Goal: Obtain resource: Download file/media

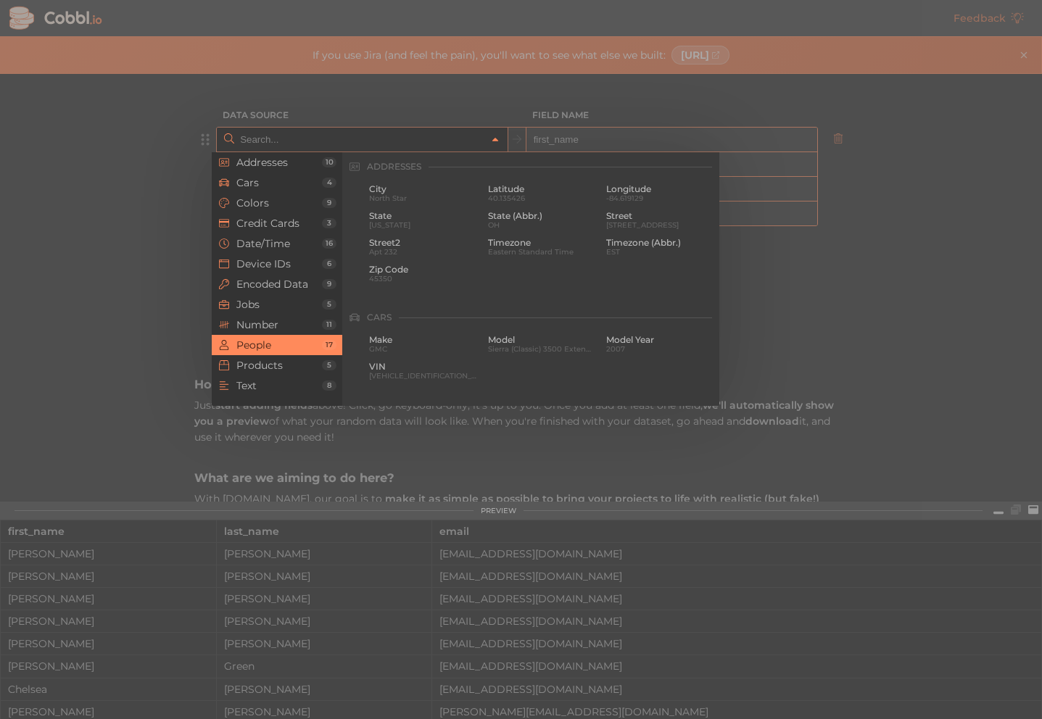
click at [490, 143] on icon at bounding box center [495, 140] width 10 height 10
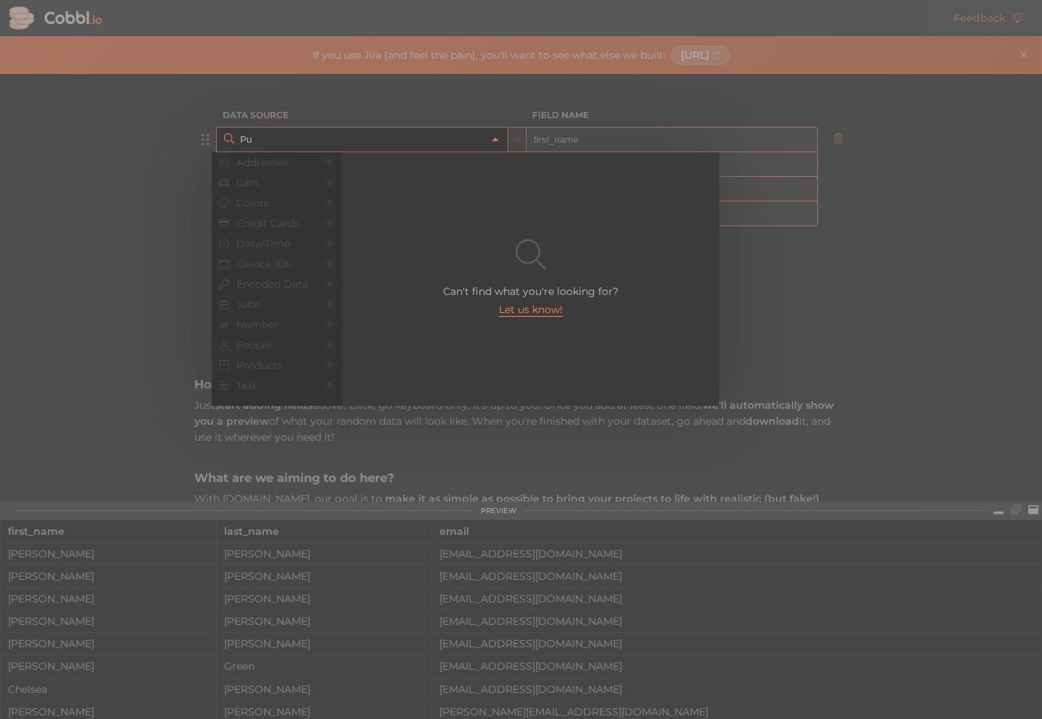
type input "P"
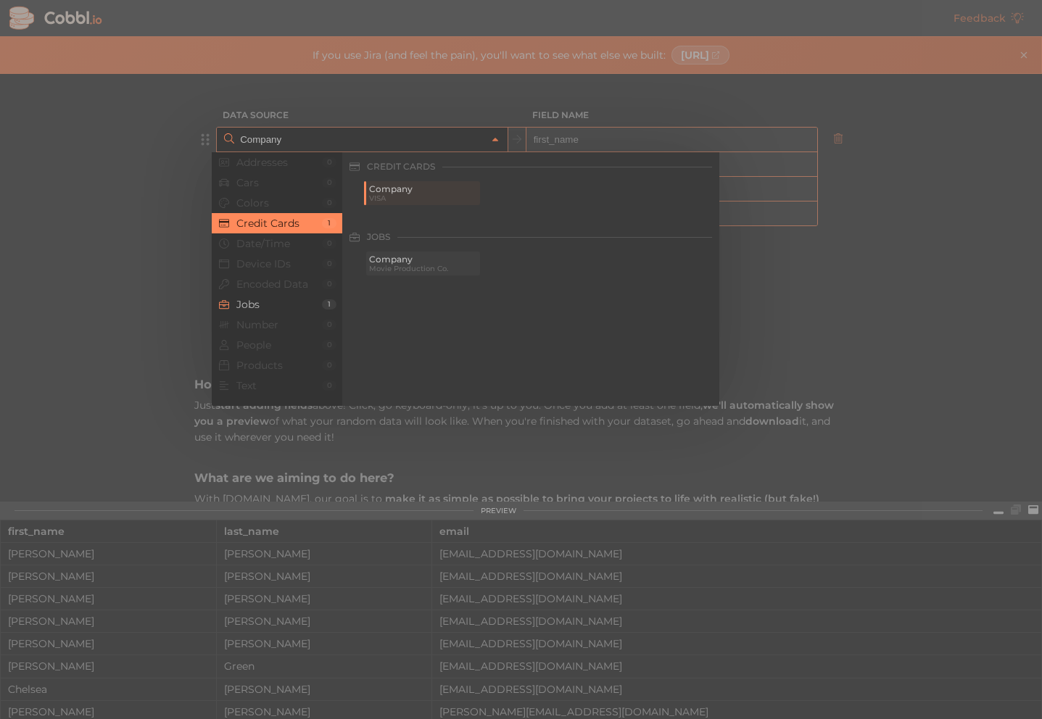
click at [428, 271] on span "Movie Production Co." at bounding box center [423, 269] width 108 height 8
type input "Jobs › Company"
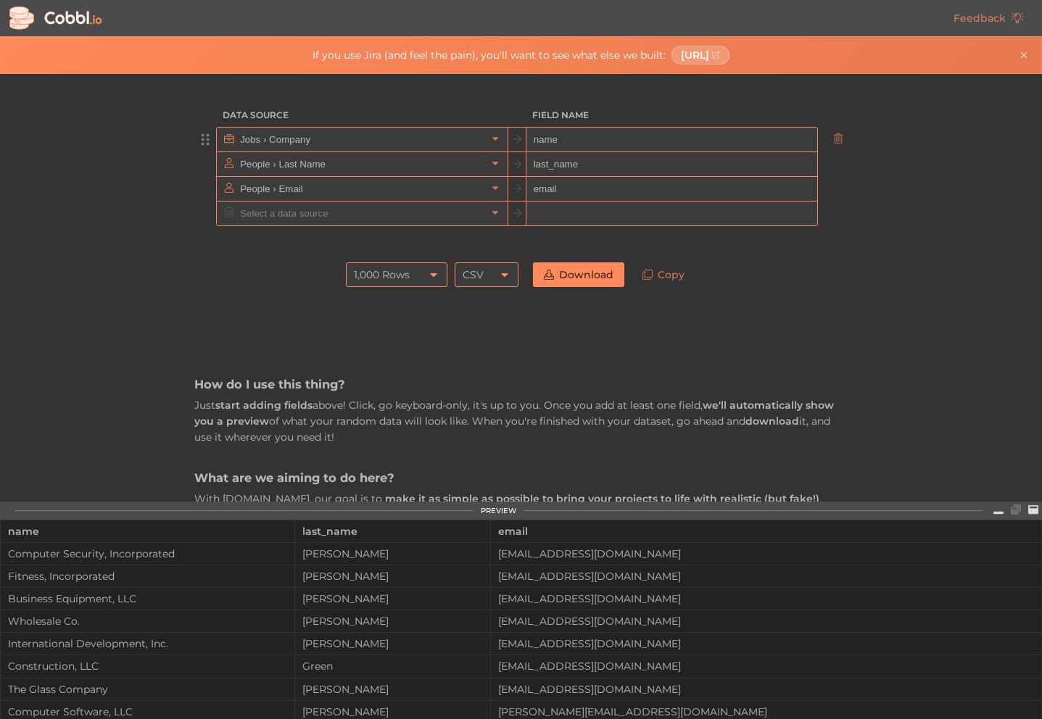
type input "name"
click at [495, 162] on icon at bounding box center [495, 163] width 10 height 10
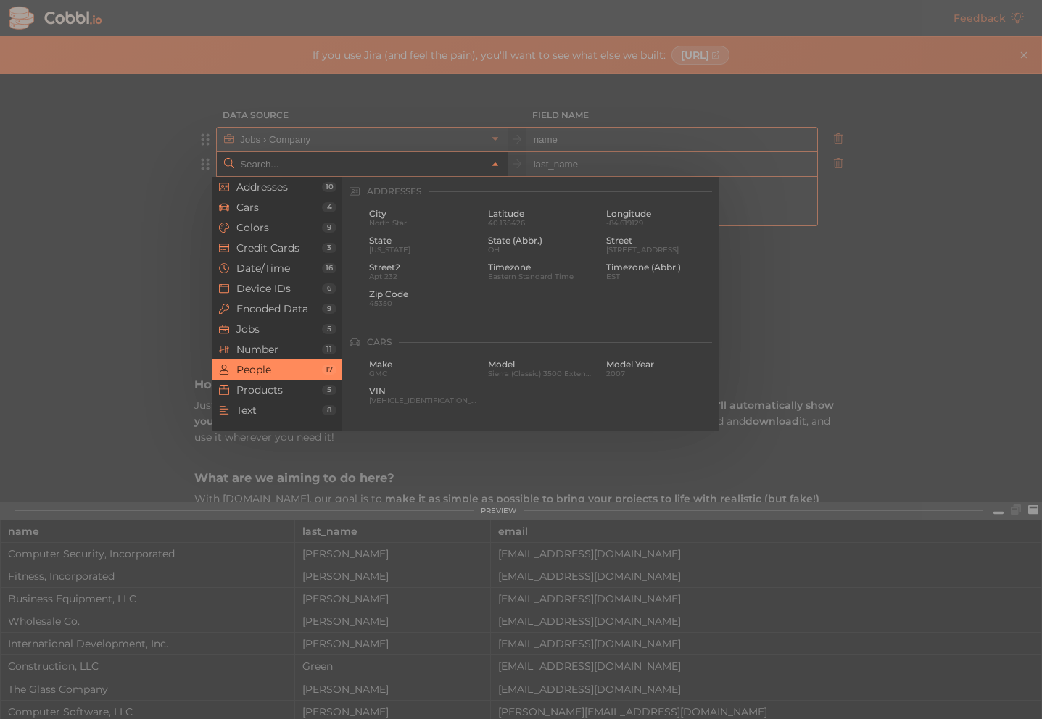
scroll to position [1117, 0]
click at [278, 185] on span "Addresses" at bounding box center [279, 187] width 86 height 12
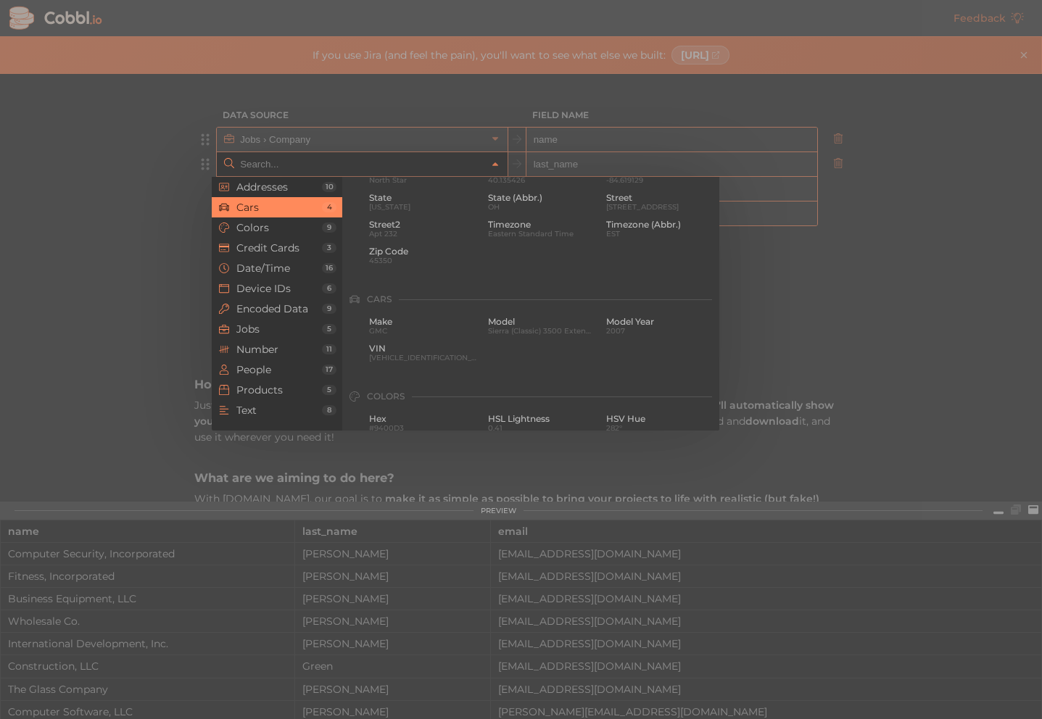
scroll to position [0, 0]
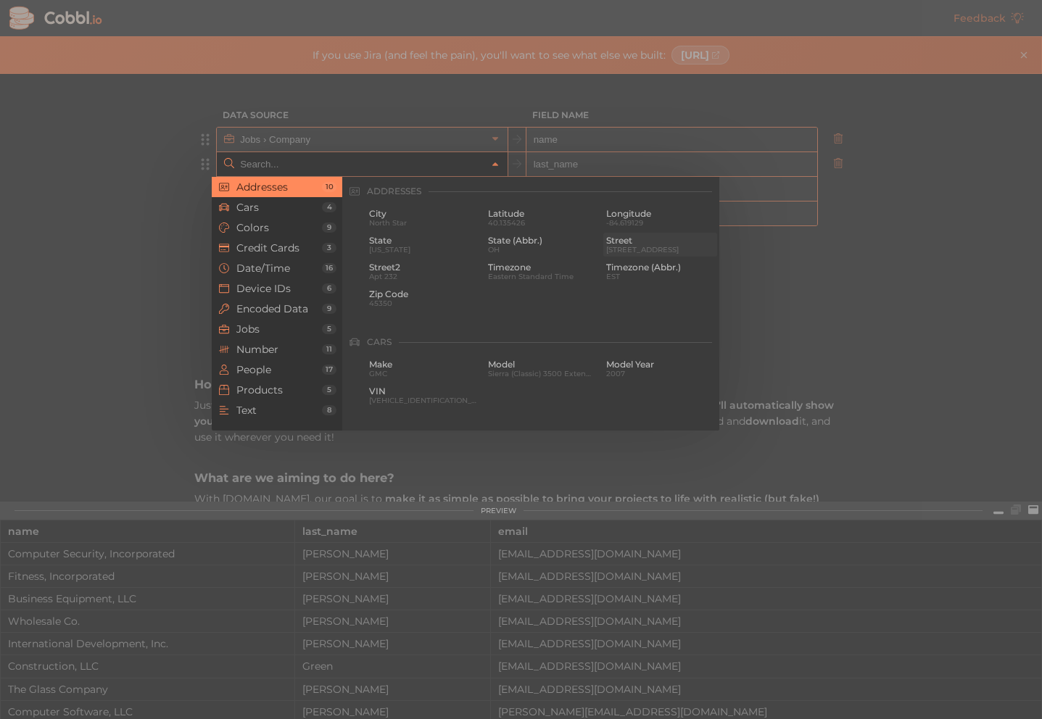
click at [608, 248] on span "[STREET_ADDRESS]" at bounding box center [660, 250] width 108 height 8
type input "Addresses › Street"
type input "street"
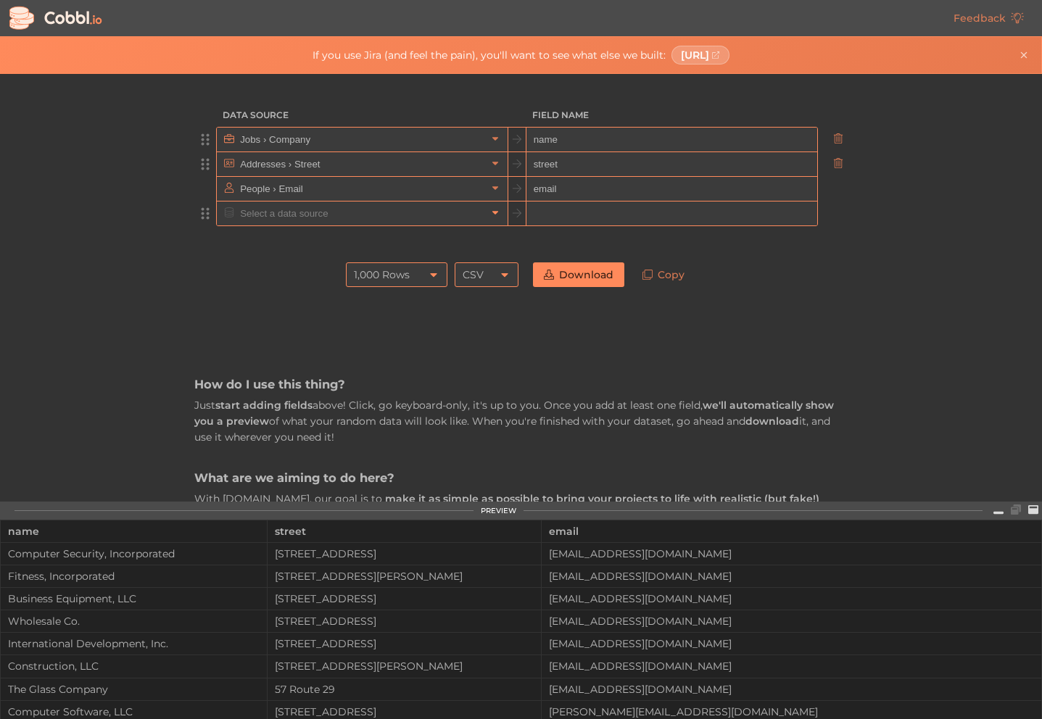
click at [490, 216] on icon at bounding box center [495, 212] width 10 height 10
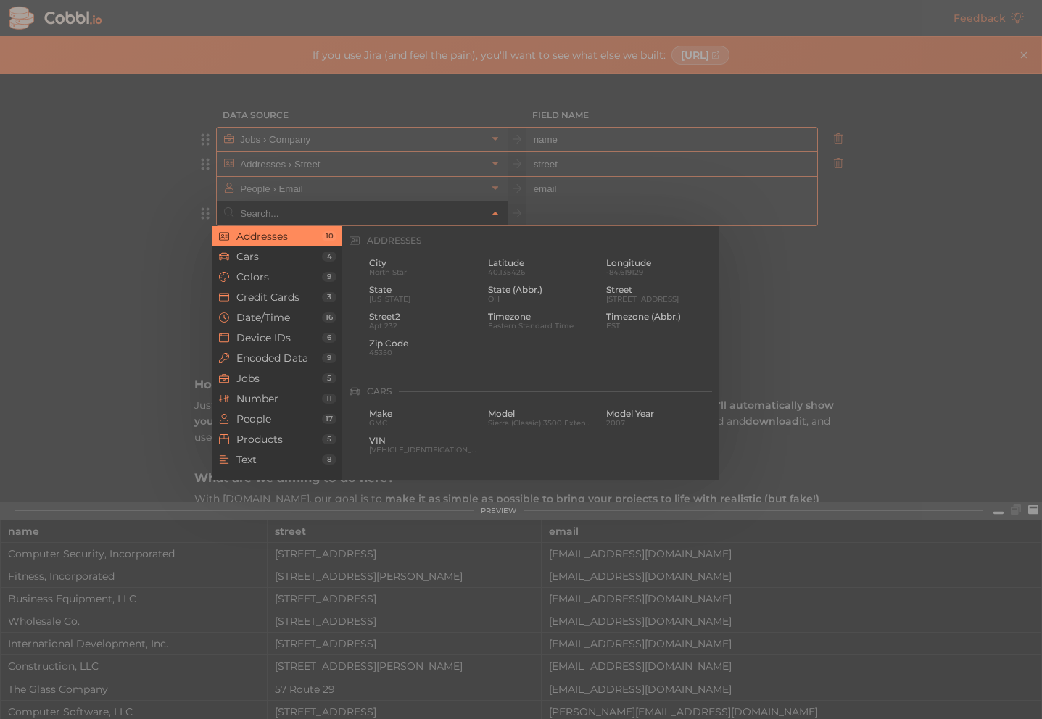
click at [487, 186] on div at bounding box center [521, 359] width 1042 height 719
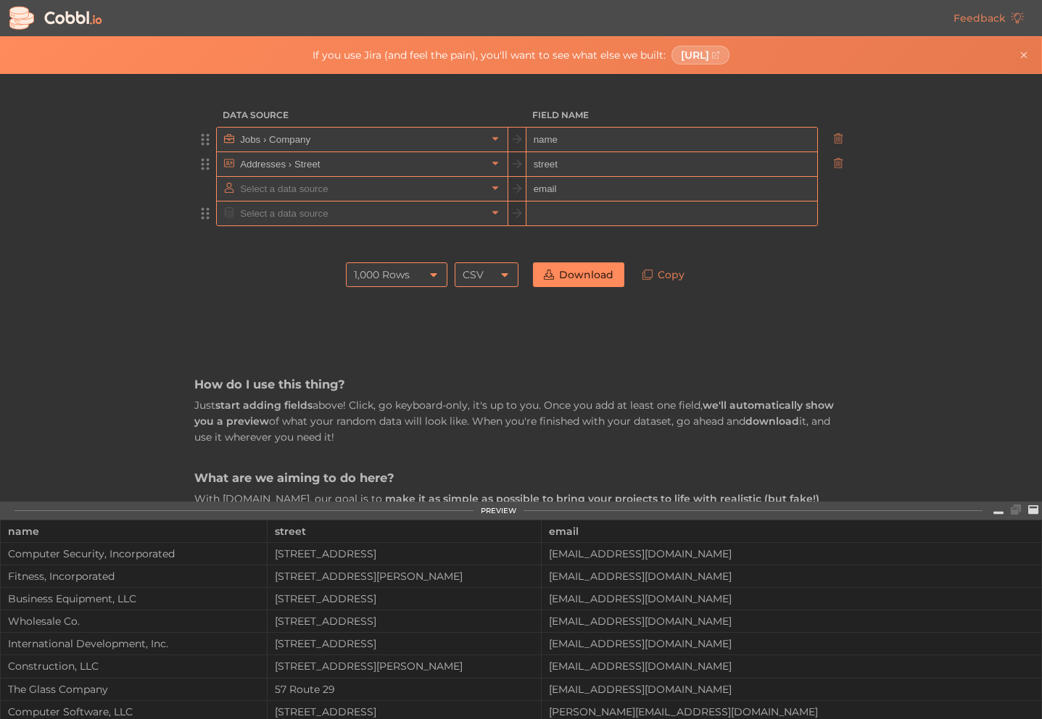
click at [490, 186] on icon at bounding box center [495, 188] width 10 height 10
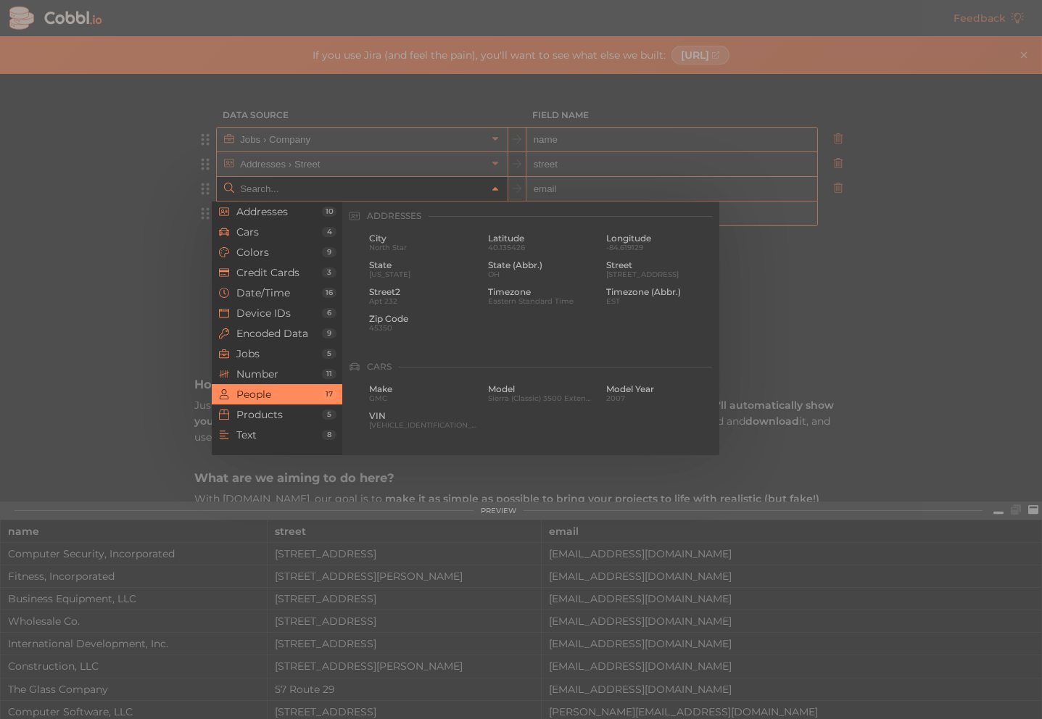
scroll to position [1117, 0]
click at [616, 241] on span "Email" at bounding box center [660, 238] width 108 height 10
type input "People › Email"
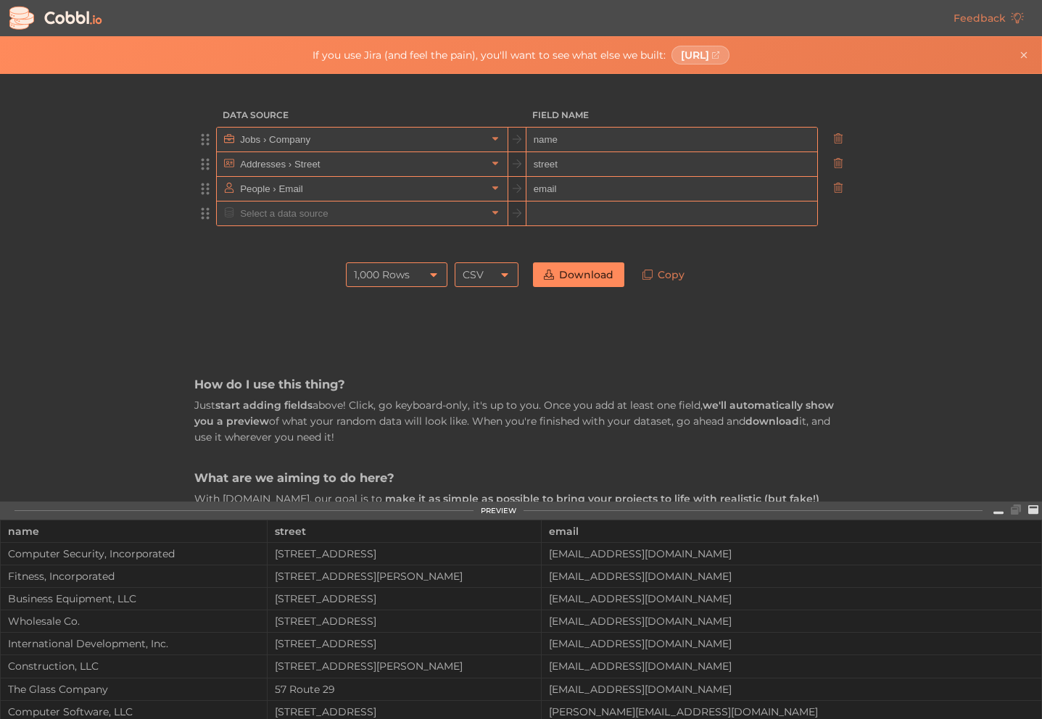
drag, startPoint x: 563, startPoint y: 162, endPoint x: 520, endPoint y: 163, distance: 43.5
click at [520, 163] on div "Addresses › [GEOGRAPHIC_DATA]" at bounding box center [517, 164] width 602 height 25
type input "address"
drag, startPoint x: 556, startPoint y: 187, endPoint x: 495, endPoint y: 191, distance: 61.0
click at [495, 191] on div "People › Email email" at bounding box center [517, 188] width 602 height 25
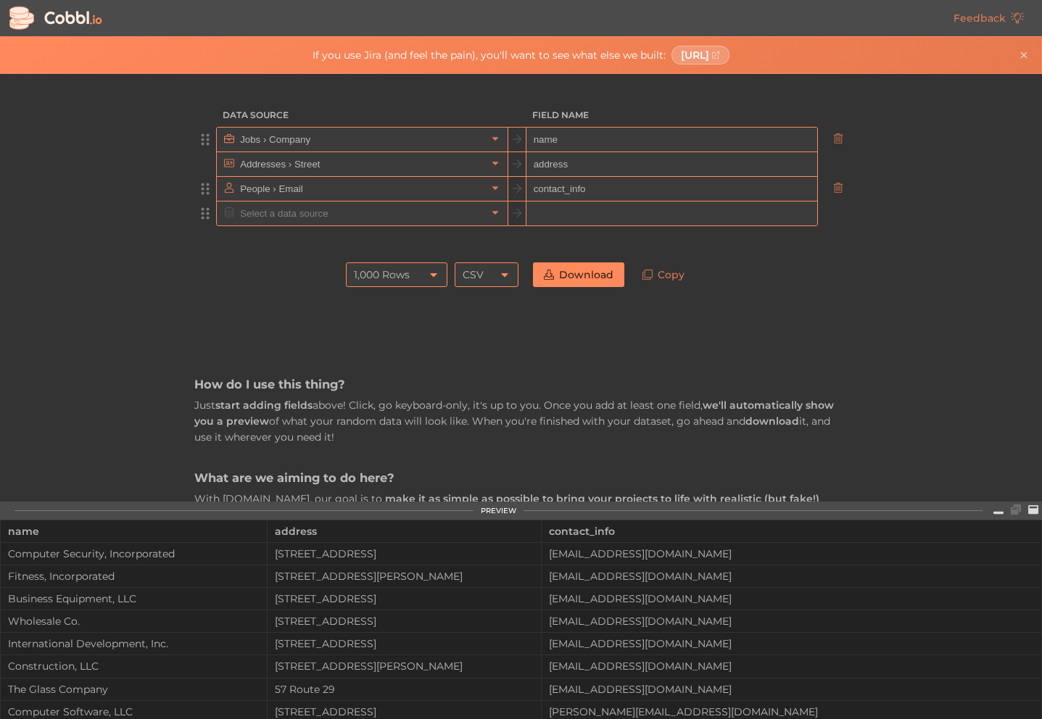
type input "contact_info"
click at [421, 273] on div "1,000 Rows" at bounding box center [397, 274] width 102 height 25
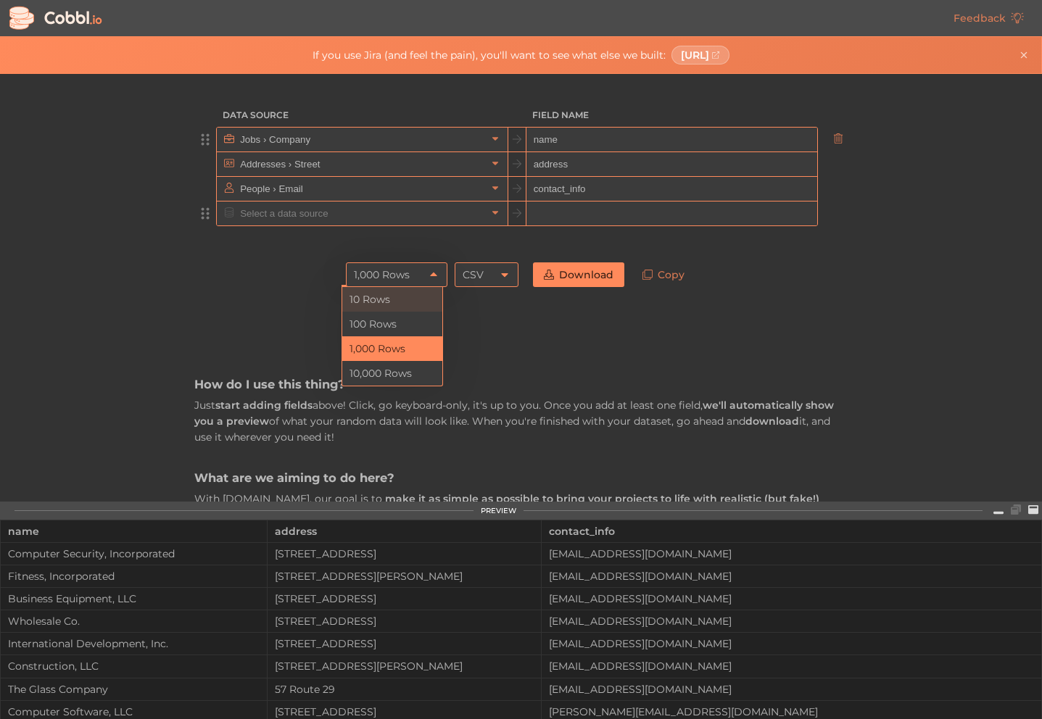
click at [392, 295] on li "10 Rows" at bounding box center [392, 299] width 100 height 25
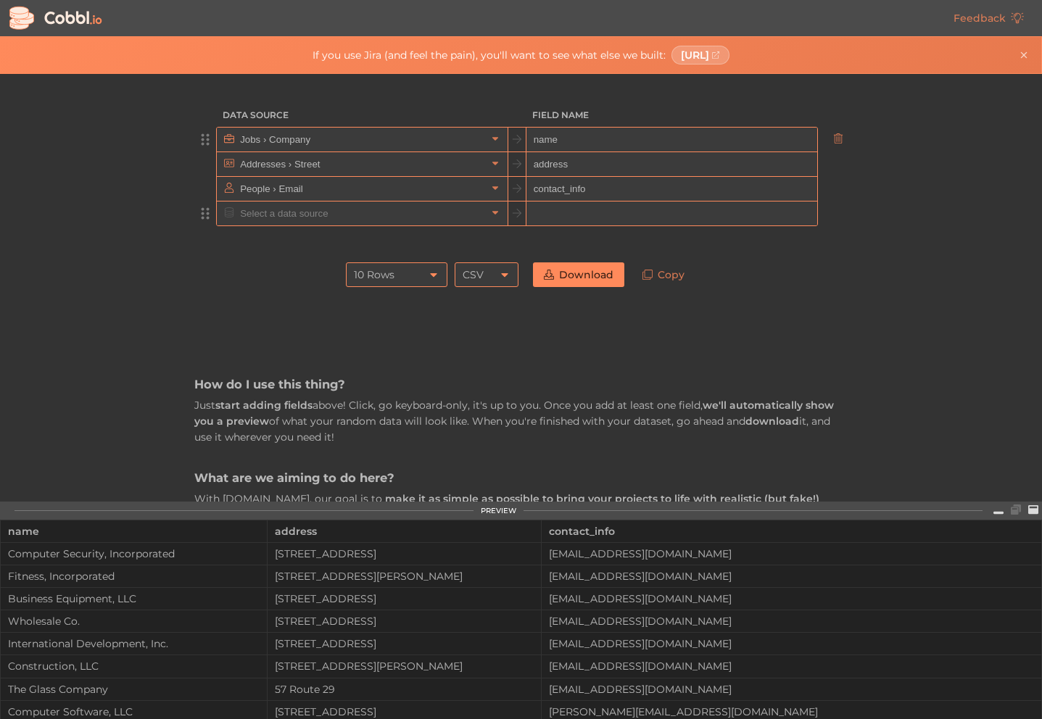
click at [499, 273] on icon at bounding box center [505, 275] width 12 height 12
click at [566, 270] on link "Download" at bounding box center [578, 274] width 91 height 25
